Goal: Task Accomplishment & Management: Use online tool/utility

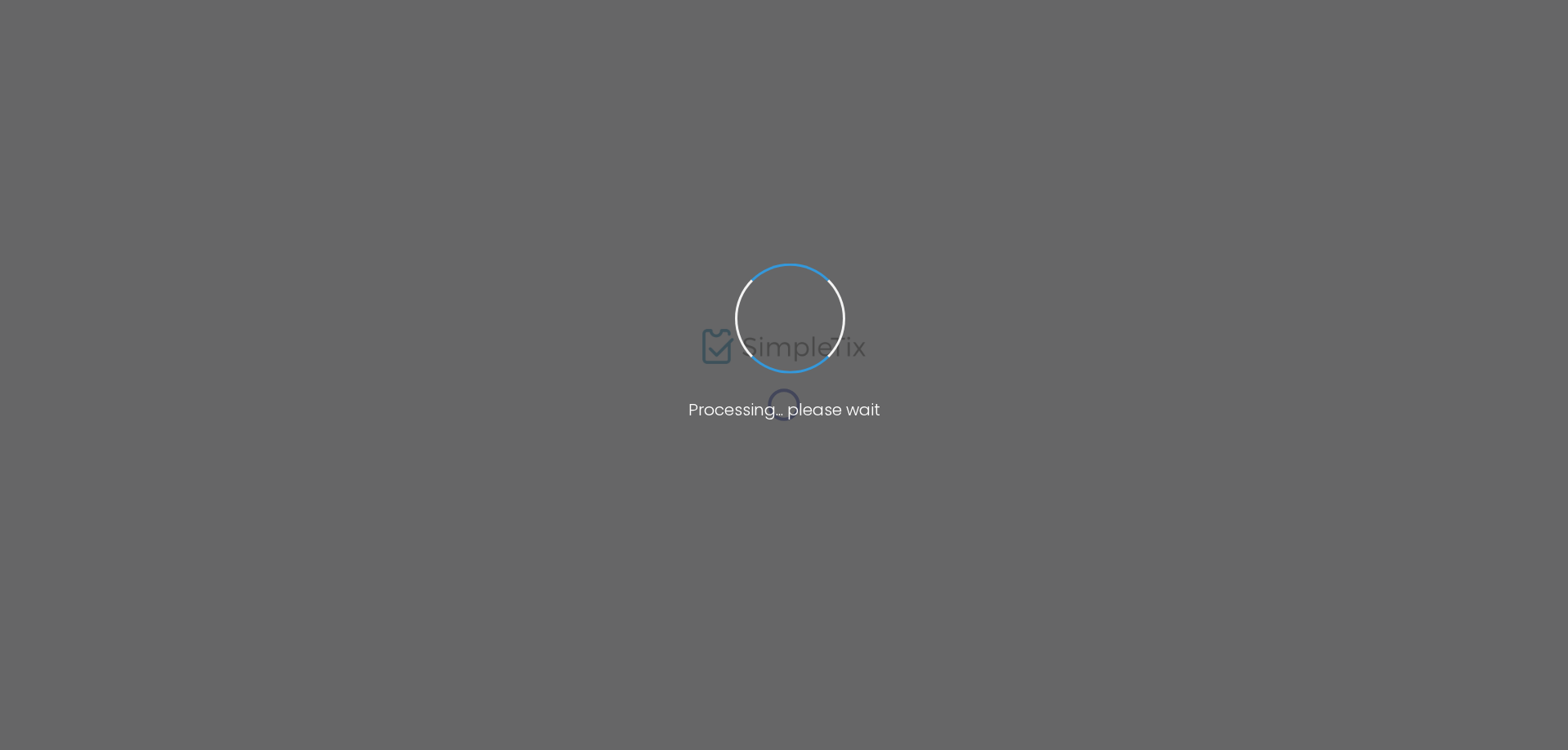
type input "L-9a24a274-4"
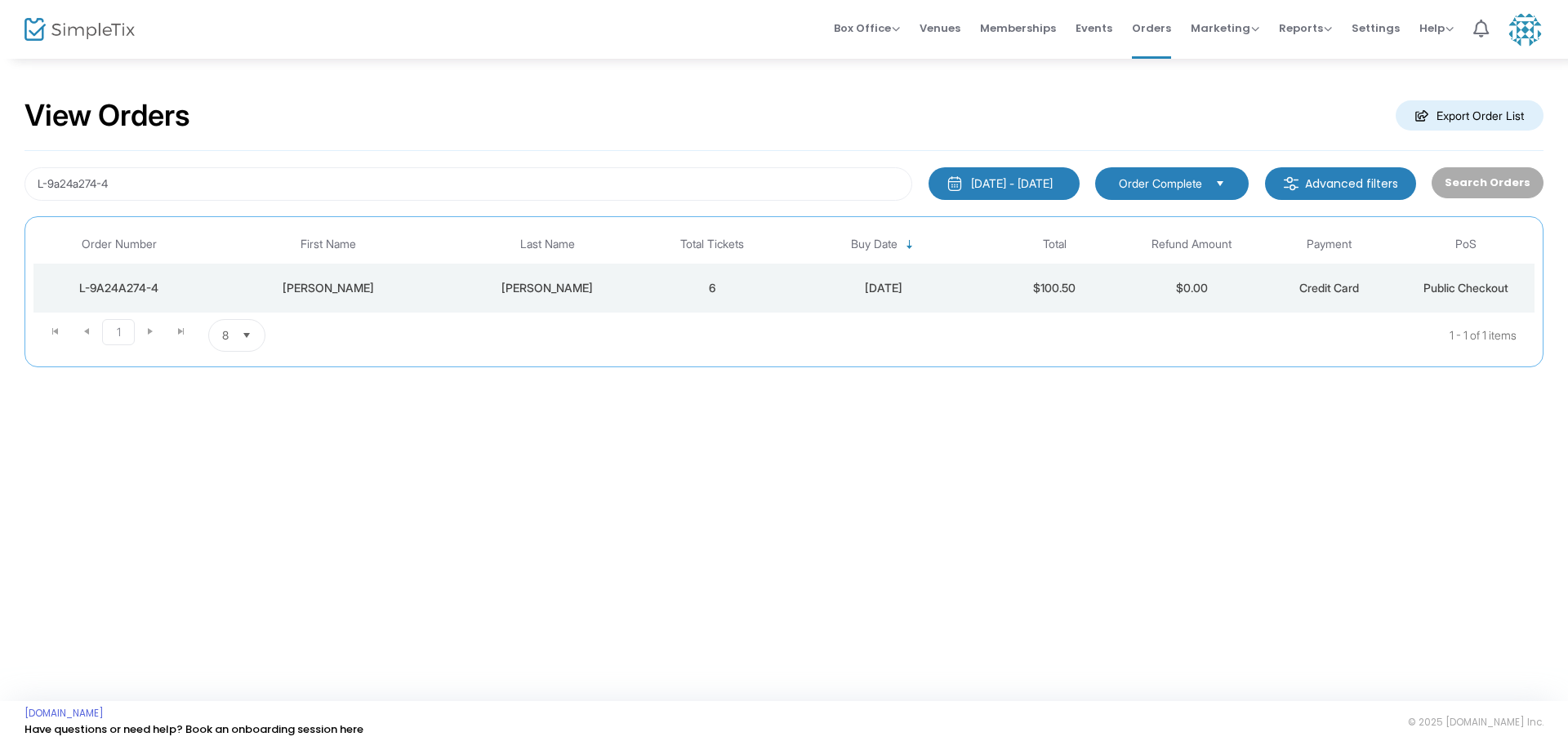
click at [124, 291] on div "L-9A24A274-4" at bounding box center [119, 288] width 164 height 16
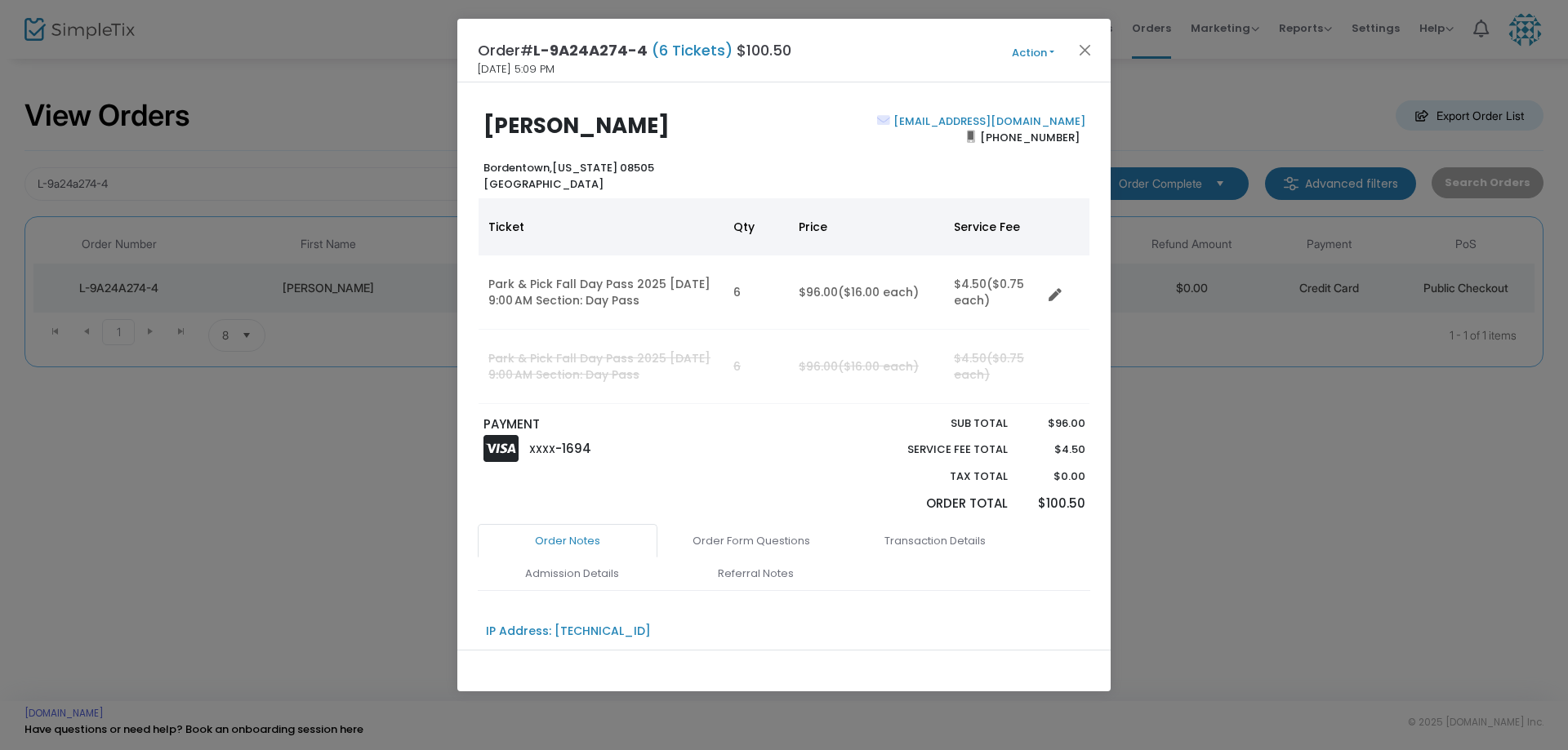
click at [1050, 54] on button "Action" at bounding box center [1033, 52] width 98 height 18
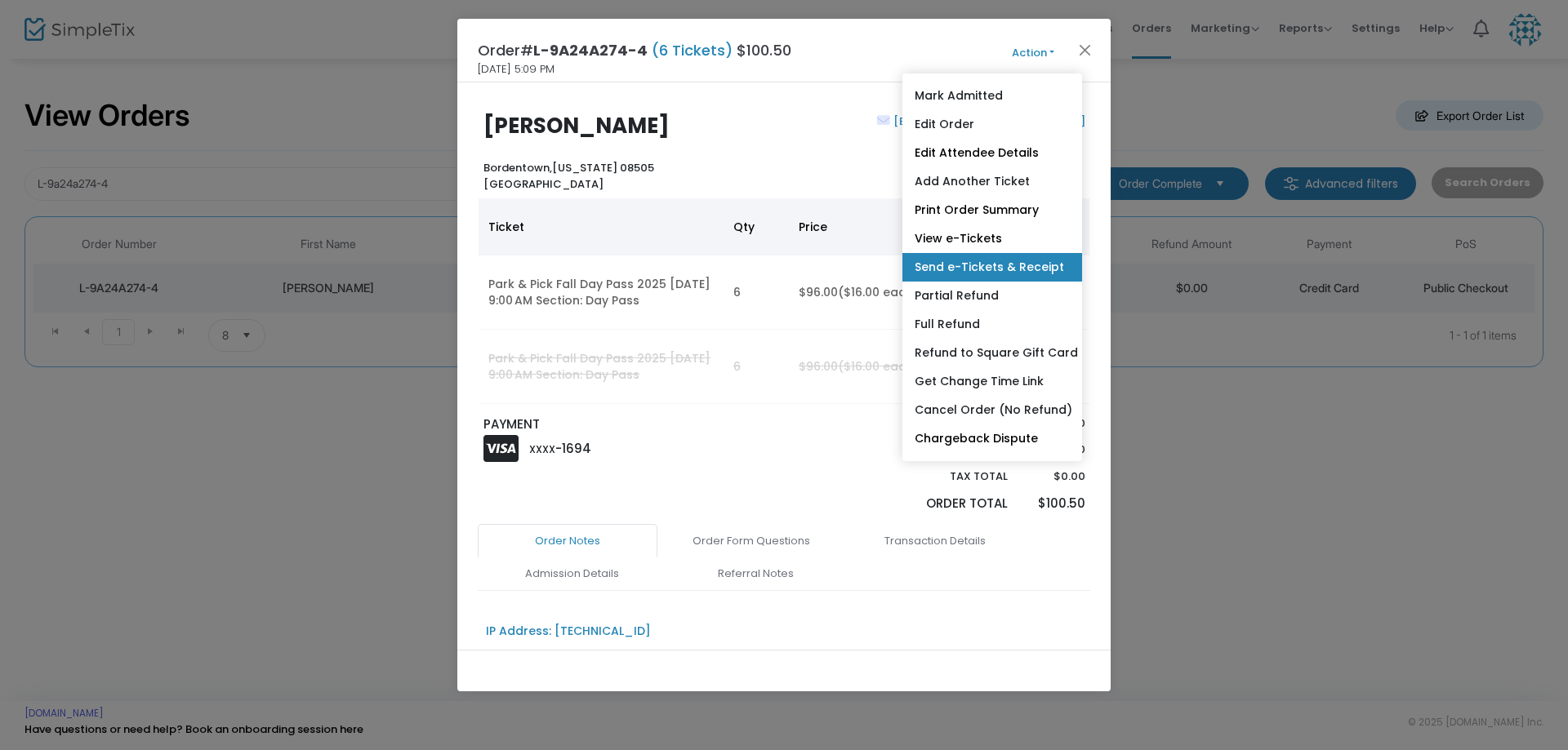
click at [1004, 262] on link "Send e-Tickets & Receipt" at bounding box center [992, 267] width 180 height 29
type input "[EMAIL_ADDRESS][DOMAIN_NAME]"
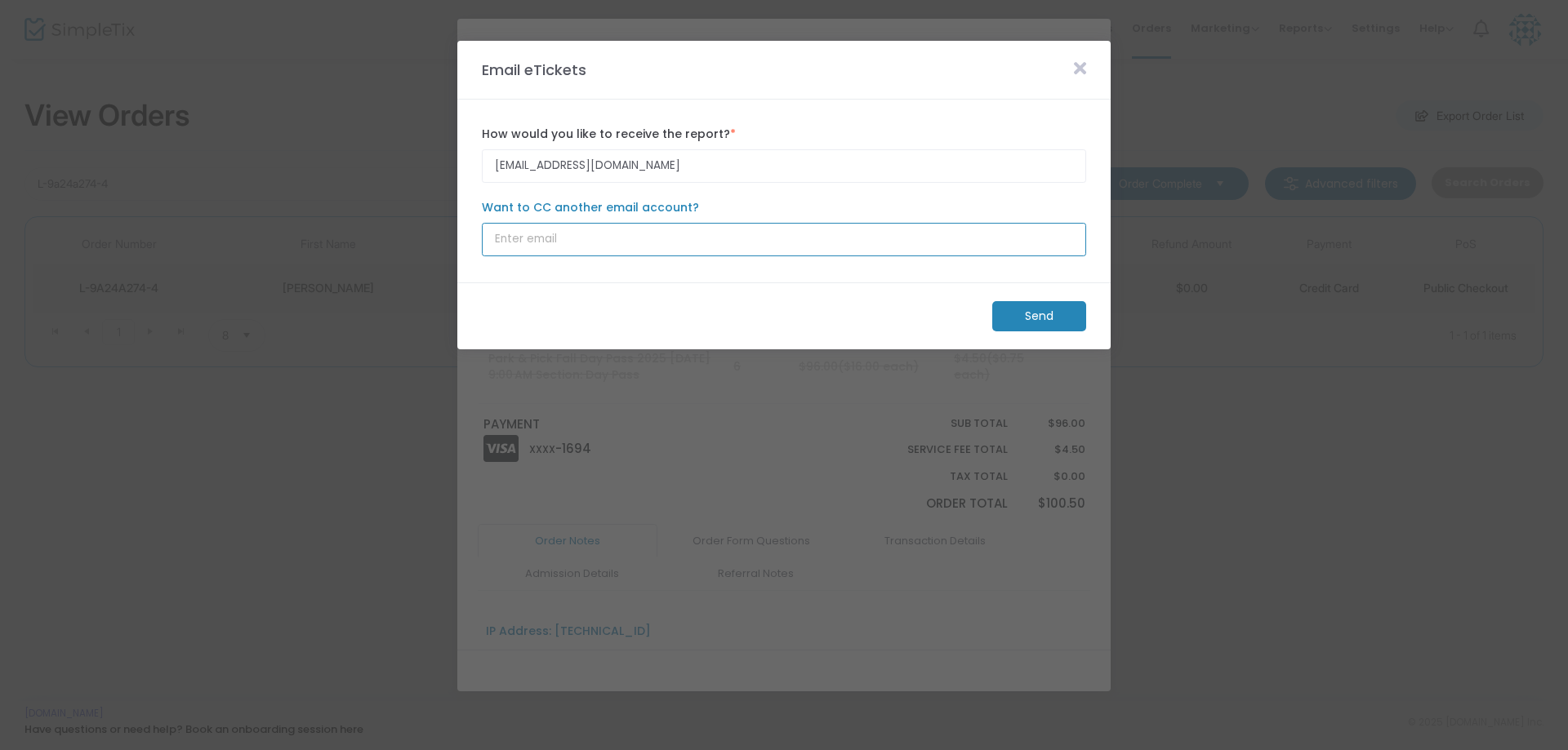
click at [713, 234] on input "Want to CC another email account?" at bounding box center [784, 239] width 604 height 33
type input "[EMAIL_ADDRESS][DOMAIN_NAME]"
click at [1050, 316] on m-button "Send" at bounding box center [1038, 317] width 94 height 30
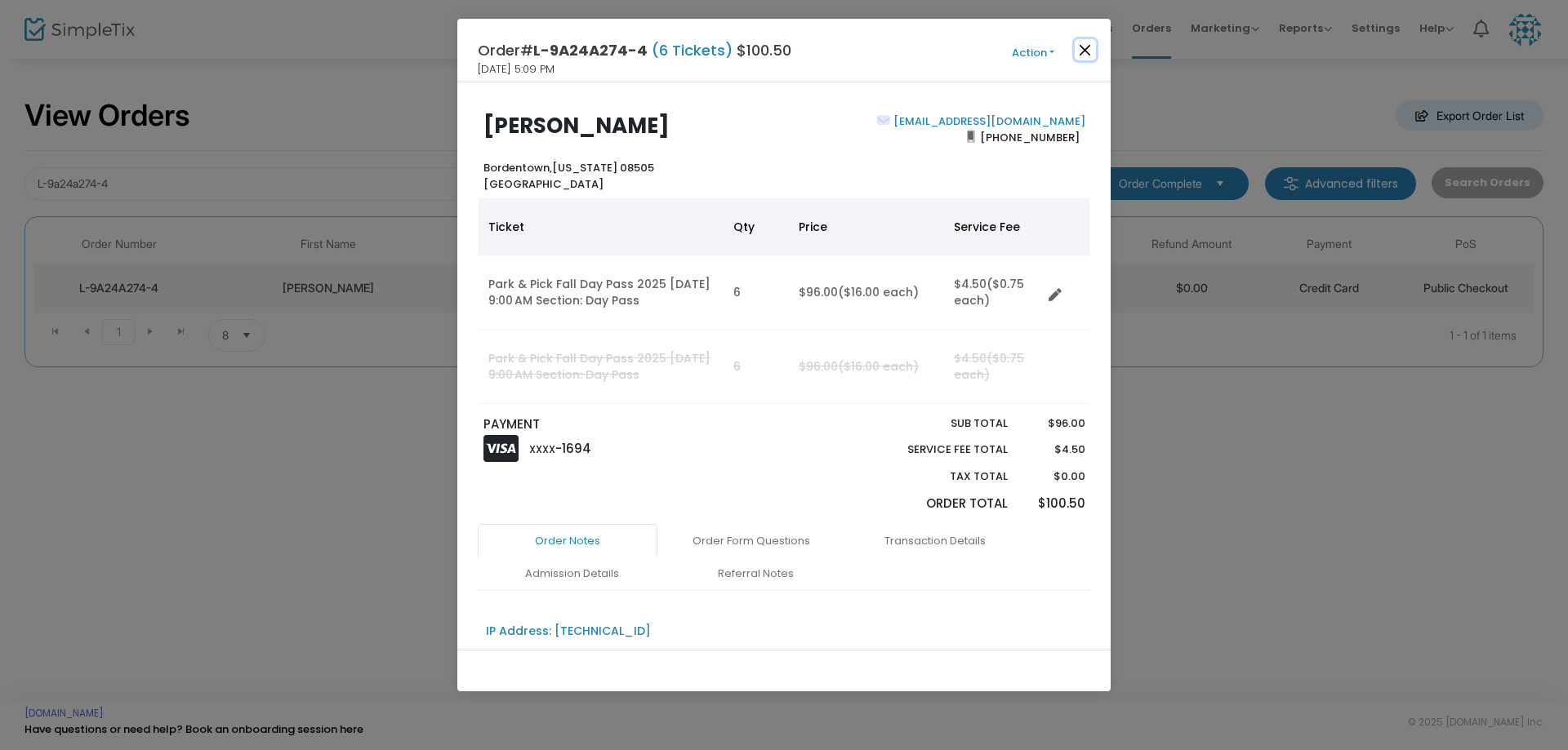
drag, startPoint x: 1083, startPoint y: 47, endPoint x: 1096, endPoint y: 461, distance: 414.2
click at [1096, 456] on div "Order# L-9A24A274-4 (6 Tickets) $100.50 [DATE] 5:09 PM Action Mark Admitted Edi…" at bounding box center [784, 355] width 653 height 672
click at [1085, 50] on button "Close" at bounding box center [1085, 49] width 21 height 21
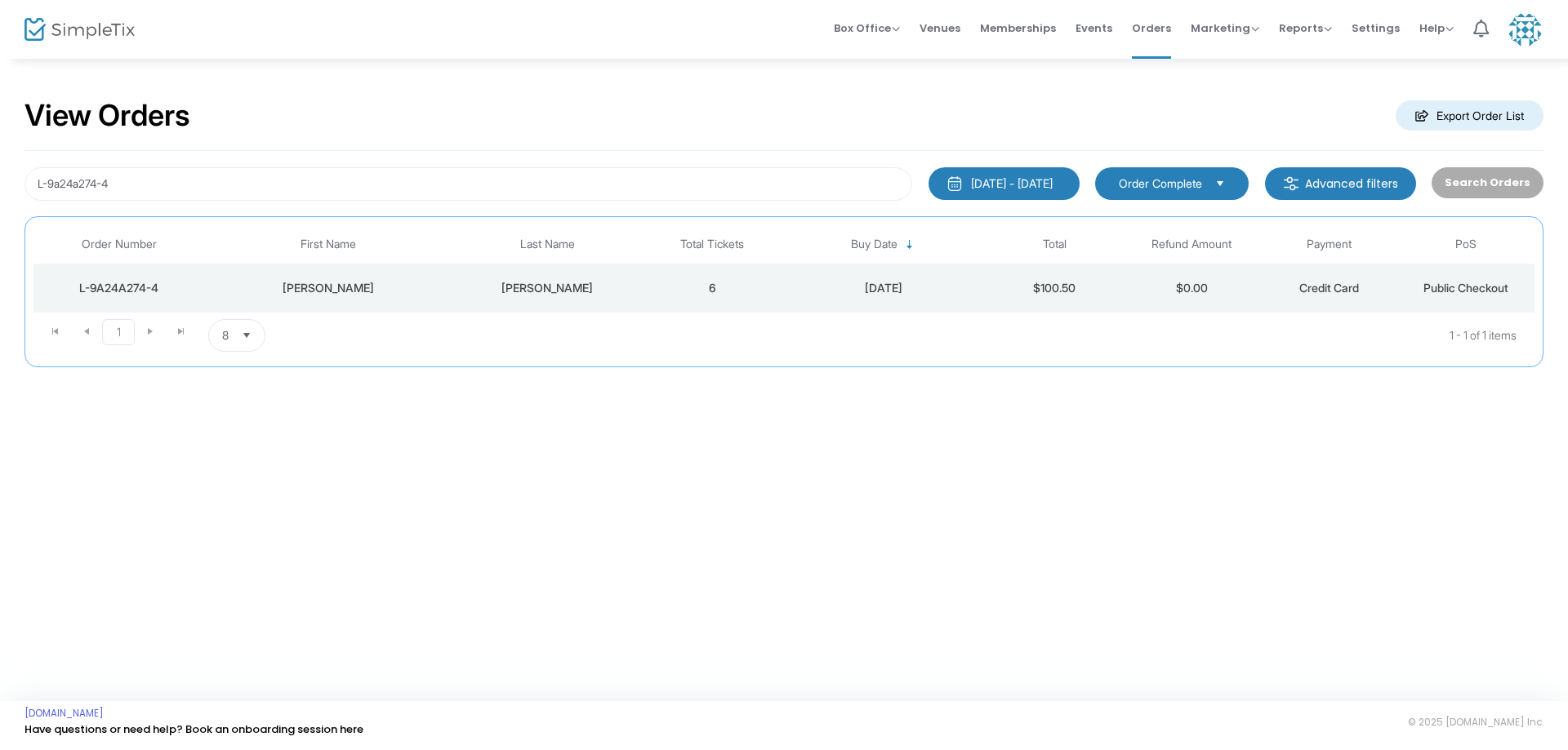
drag, startPoint x: 168, startPoint y: 290, endPoint x: 80, endPoint y: 300, distance: 88.6
click at [80, 300] on td "L-9A24A274-4" at bounding box center [119, 288] width 171 height 49
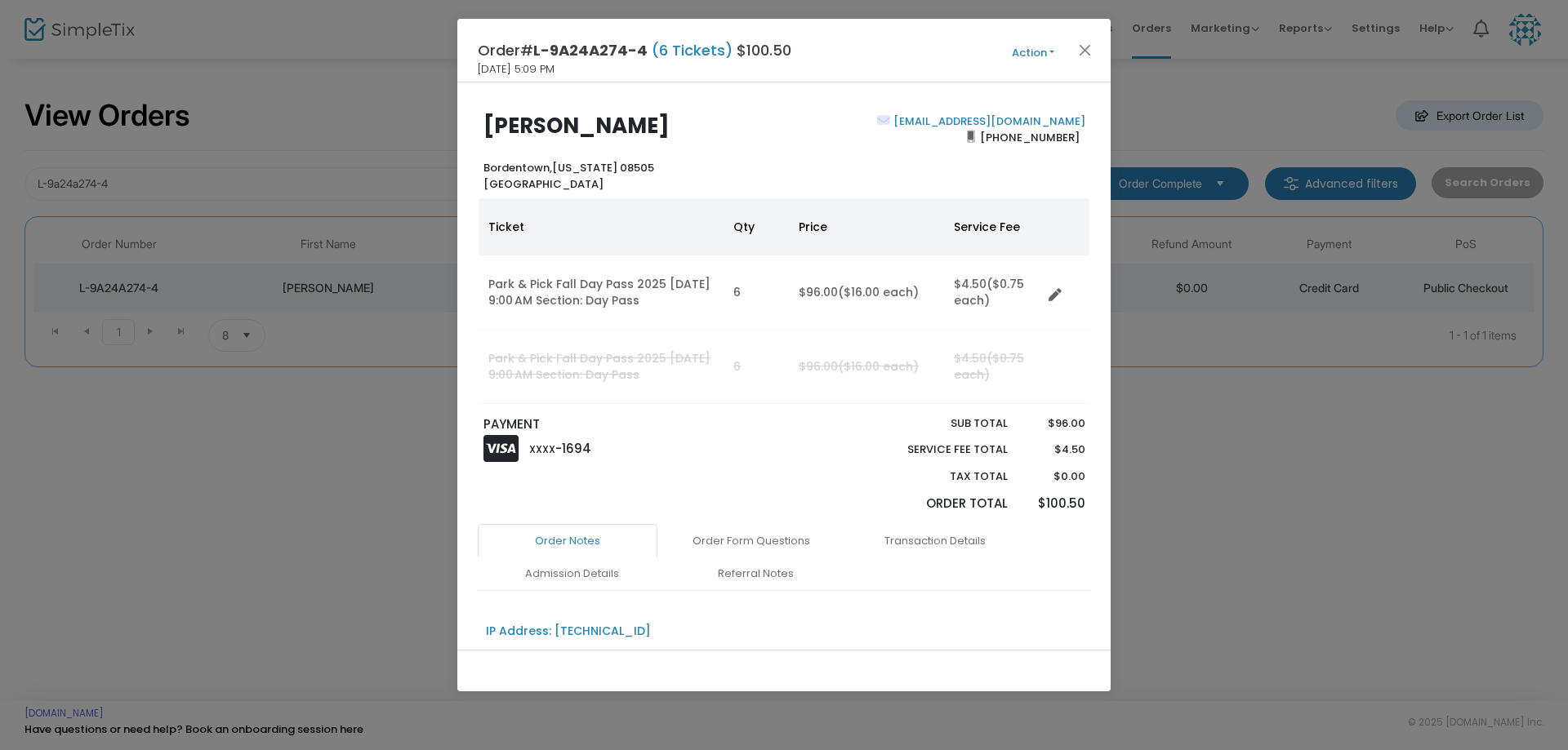
copy div "L-9A24A274-4"
click at [1089, 46] on button "Close" at bounding box center [1085, 49] width 21 height 21
